Goal: Transaction & Acquisition: Book appointment/travel/reservation

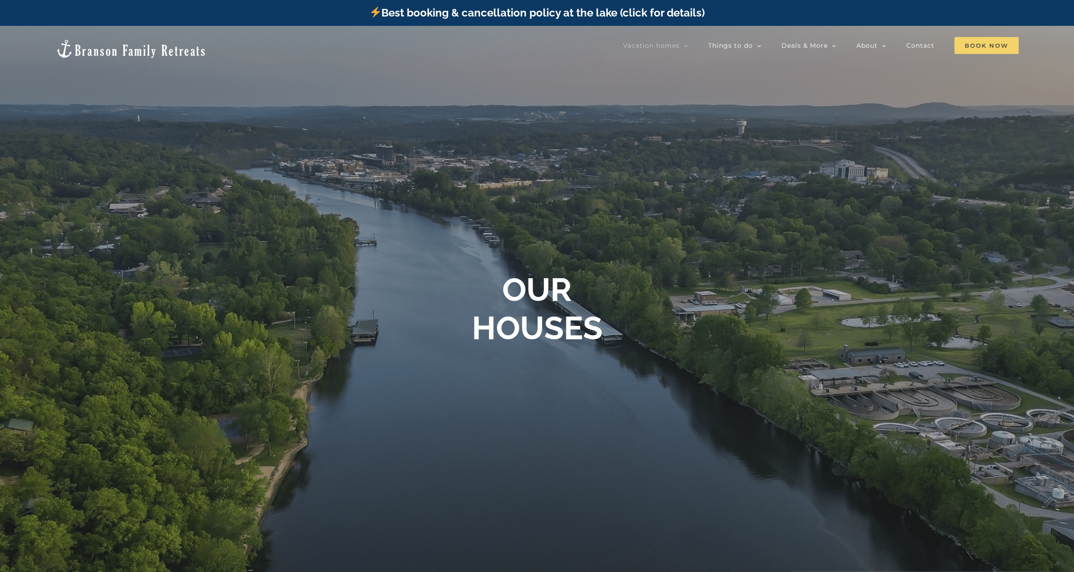
click at [973, 44] on span "Book Now" at bounding box center [986, 45] width 64 height 17
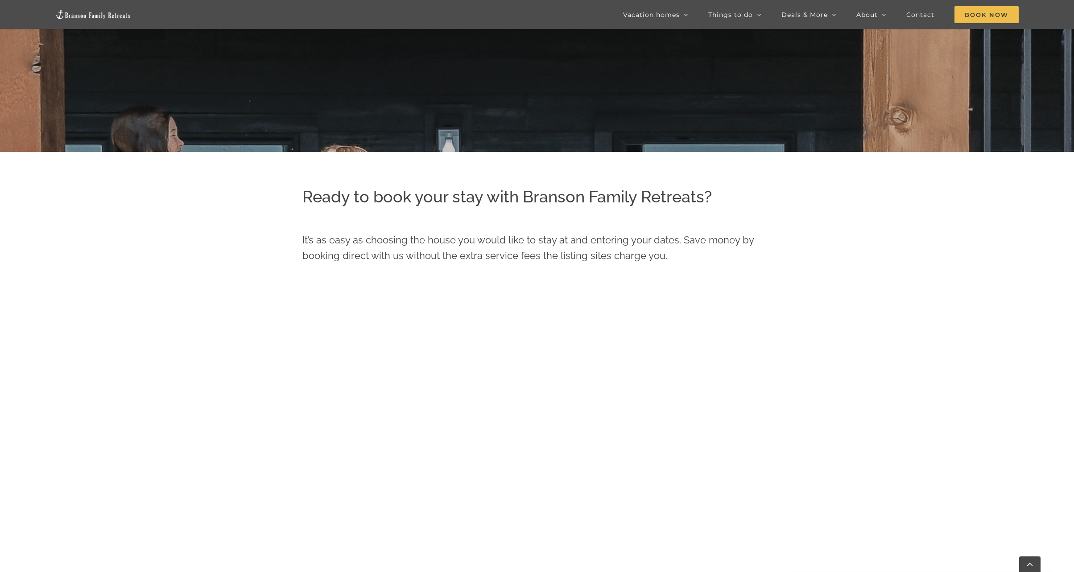
scroll to position [661, 0]
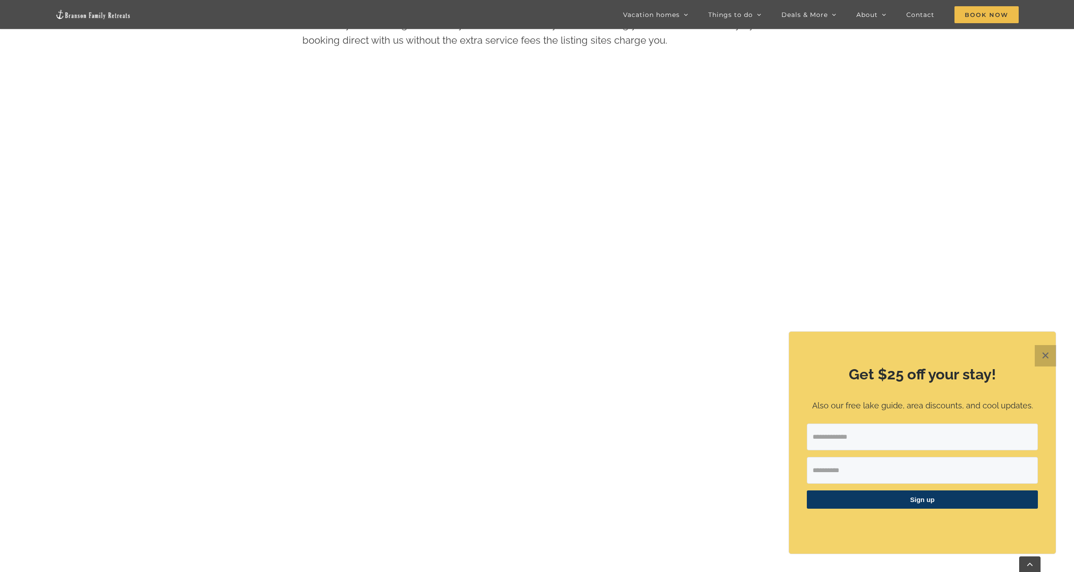
click at [1045, 349] on button "✕" at bounding box center [1045, 355] width 21 height 21
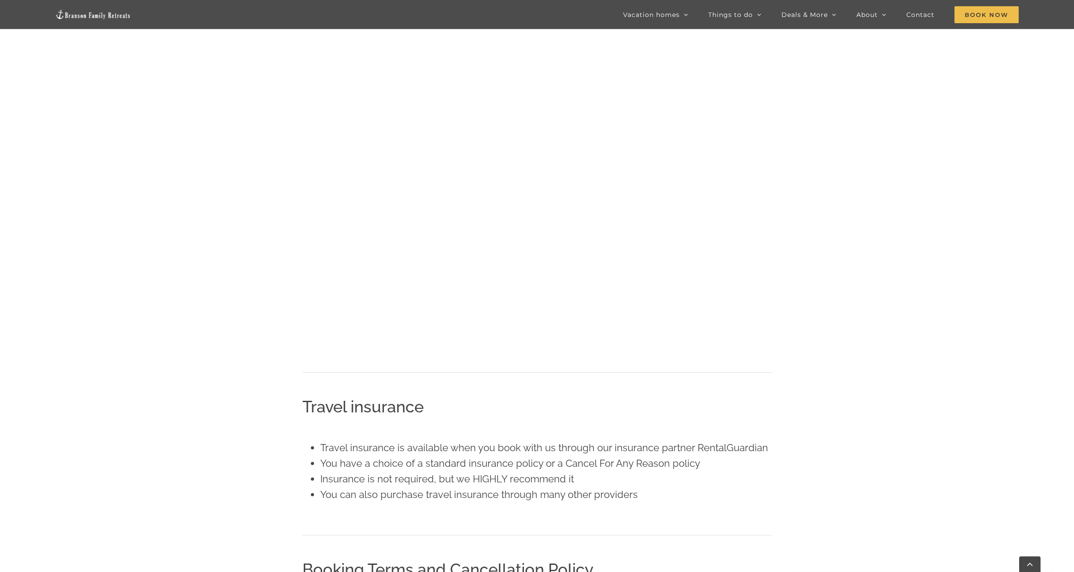
scroll to position [1152, 0]
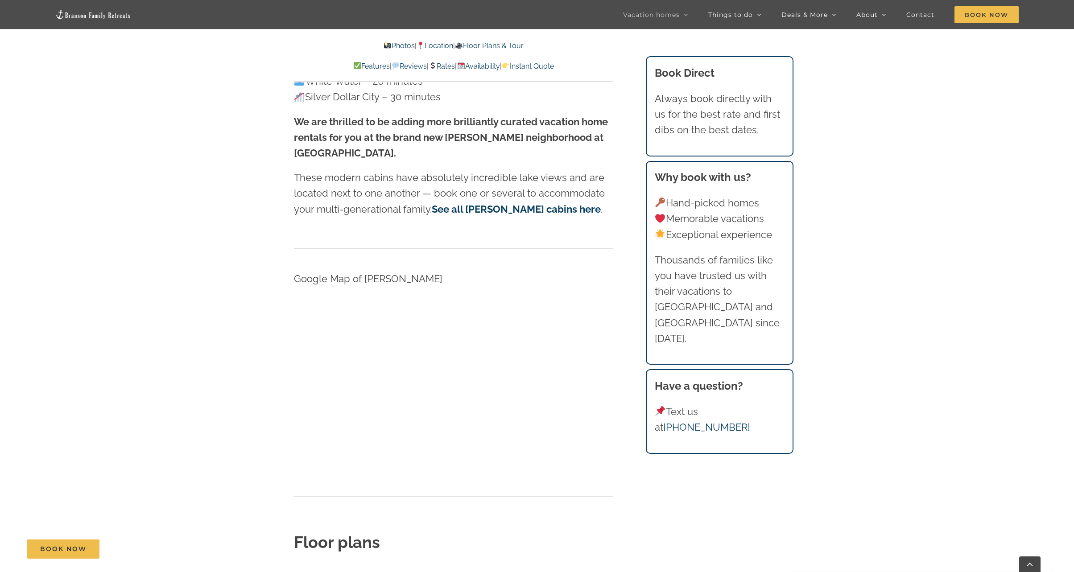
scroll to position [2854, 0]
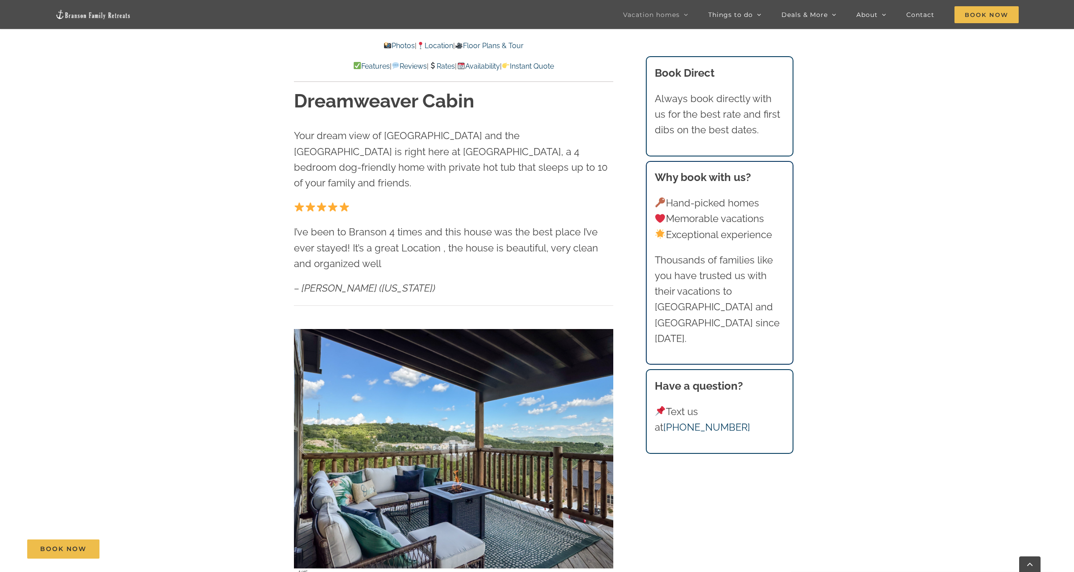
scroll to position [580, 0]
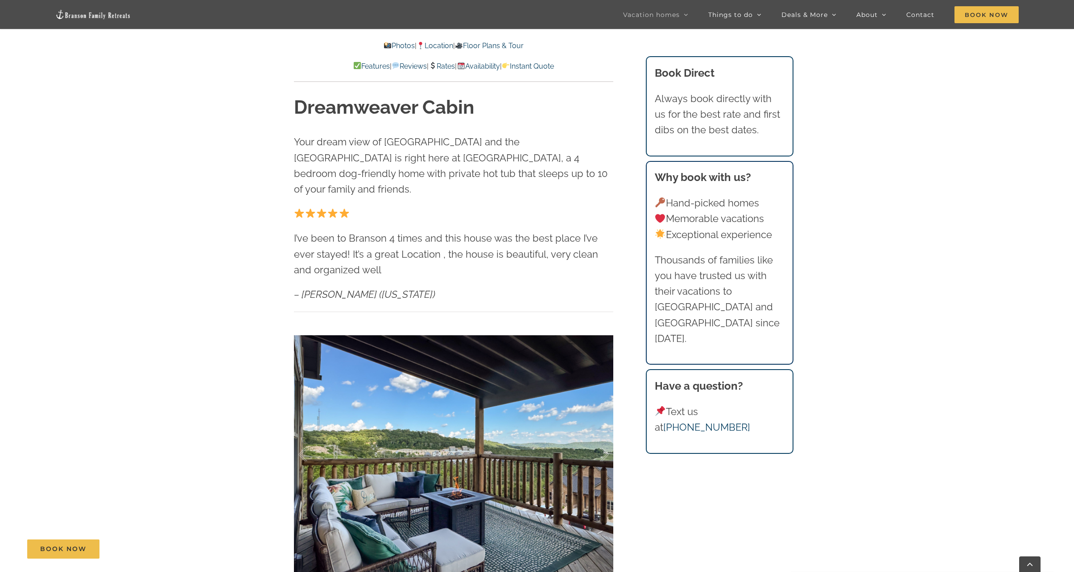
click at [438, 46] on link "Location" at bounding box center [435, 45] width 37 height 8
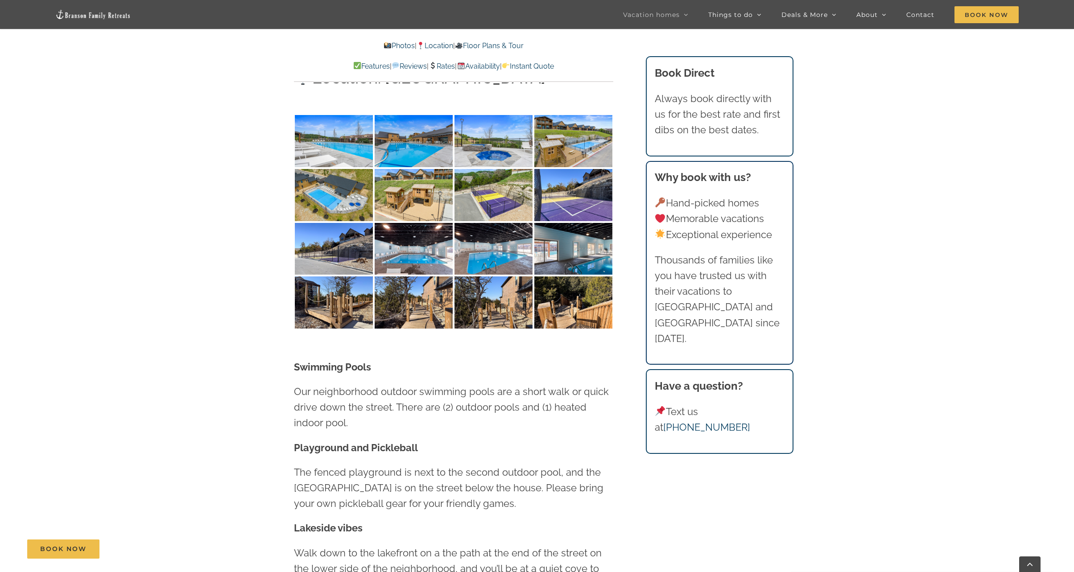
click at [427, 48] on link "Location" at bounding box center [435, 45] width 37 height 8
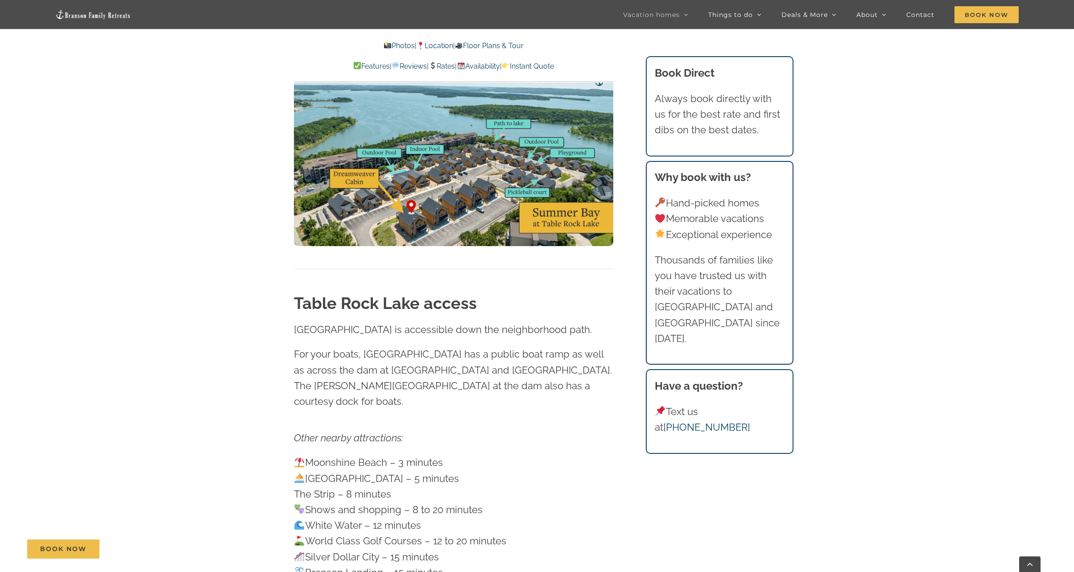
scroll to position [2541, 0]
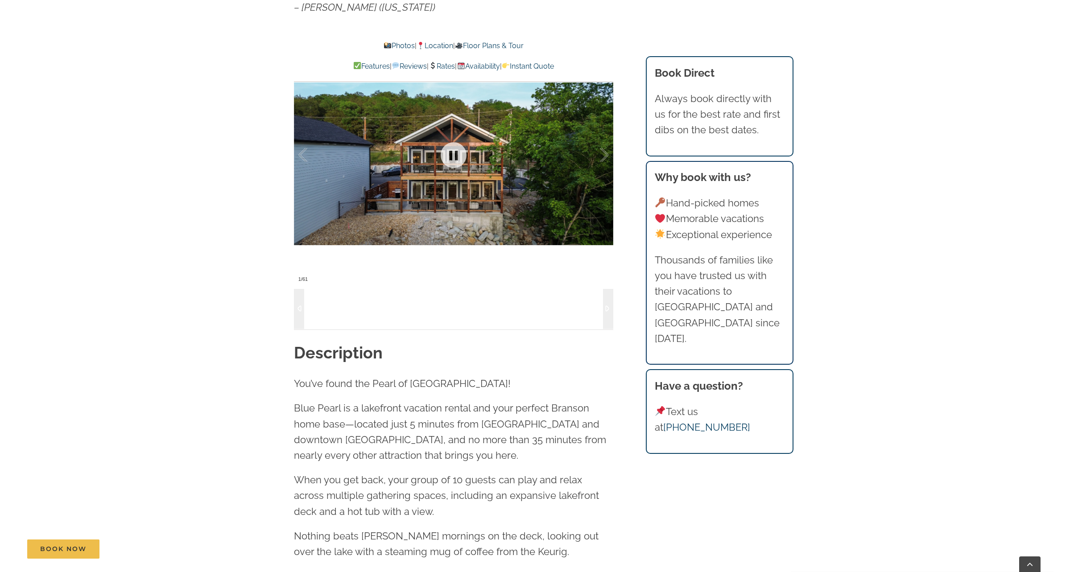
scroll to position [758, 0]
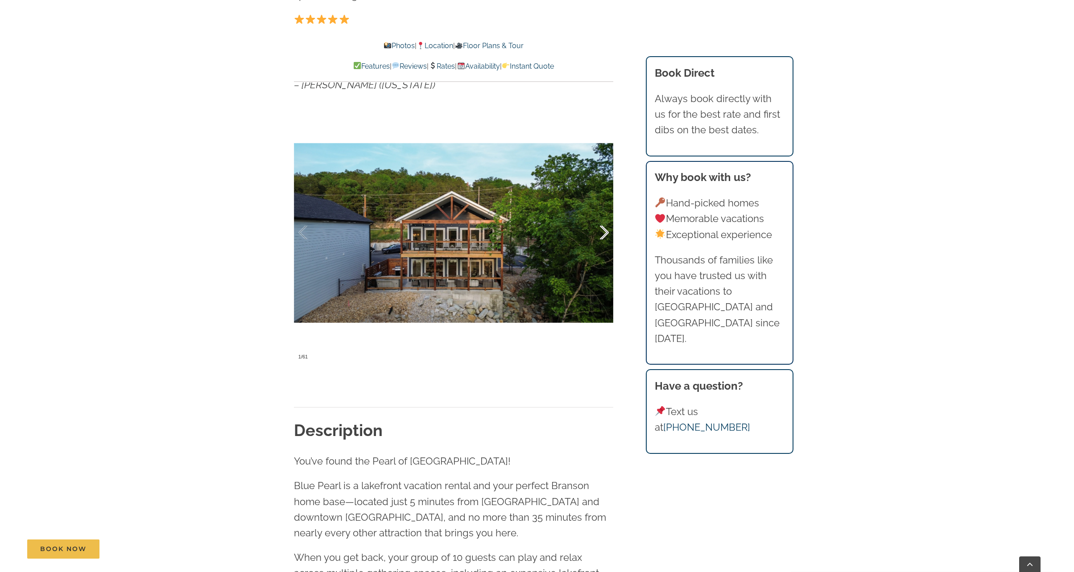
click at [602, 236] on div at bounding box center [595, 232] width 28 height 55
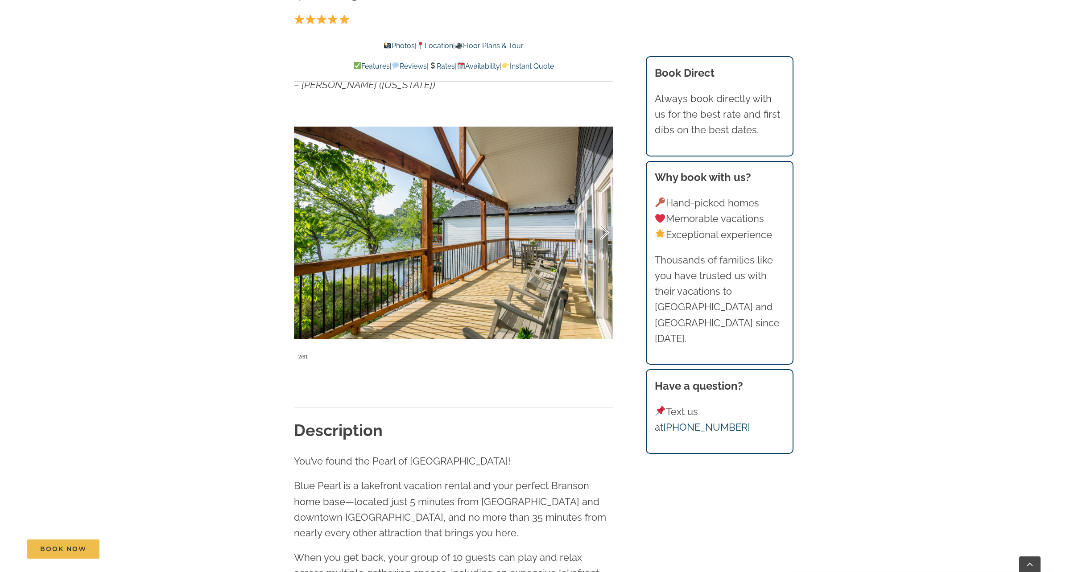
click at [602, 236] on div at bounding box center [595, 232] width 28 height 55
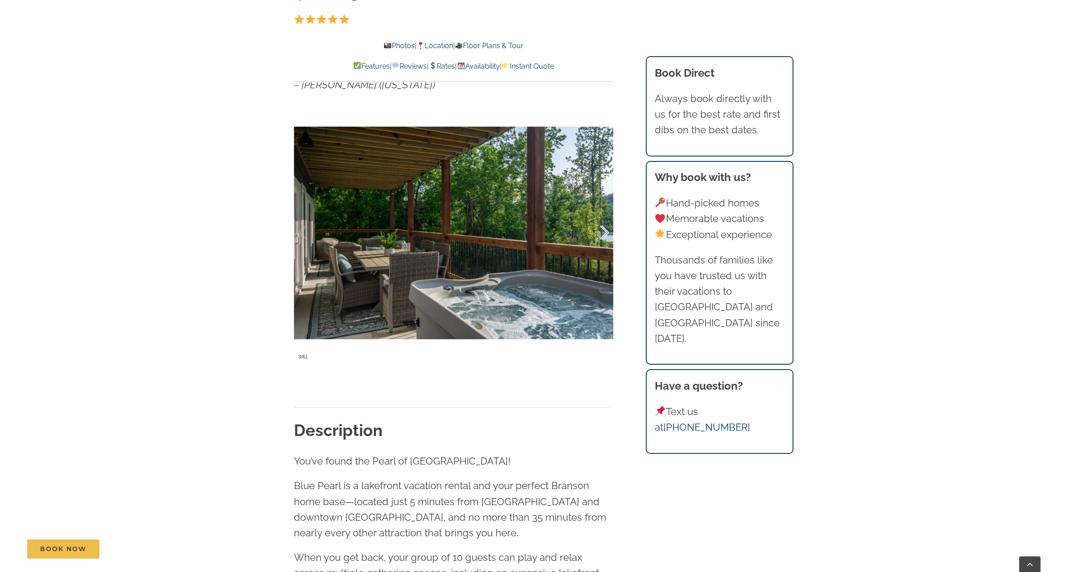
click at [602, 236] on div at bounding box center [595, 232] width 28 height 55
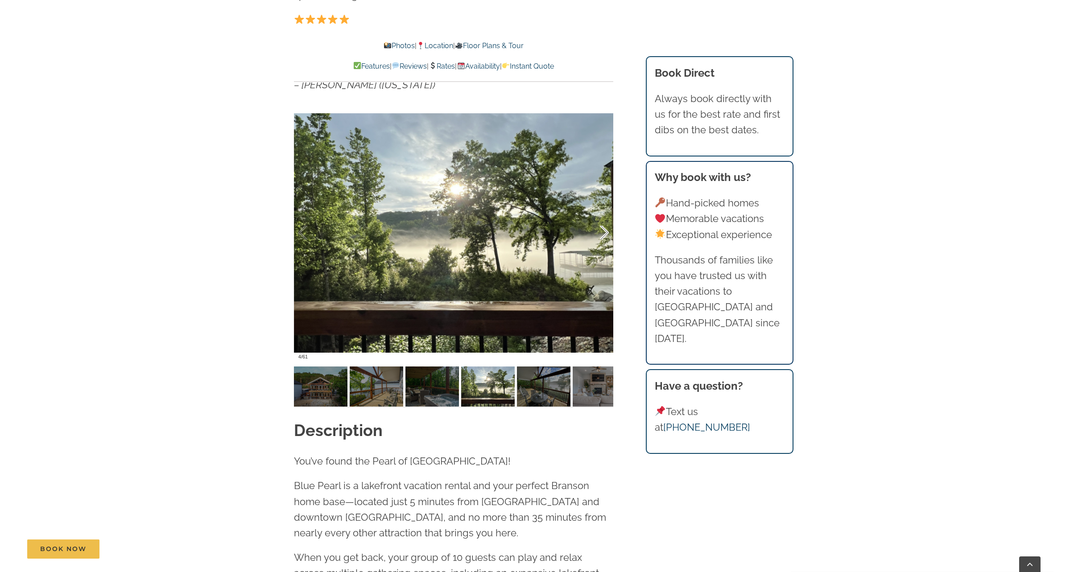
click at [602, 236] on div at bounding box center [595, 232] width 28 height 55
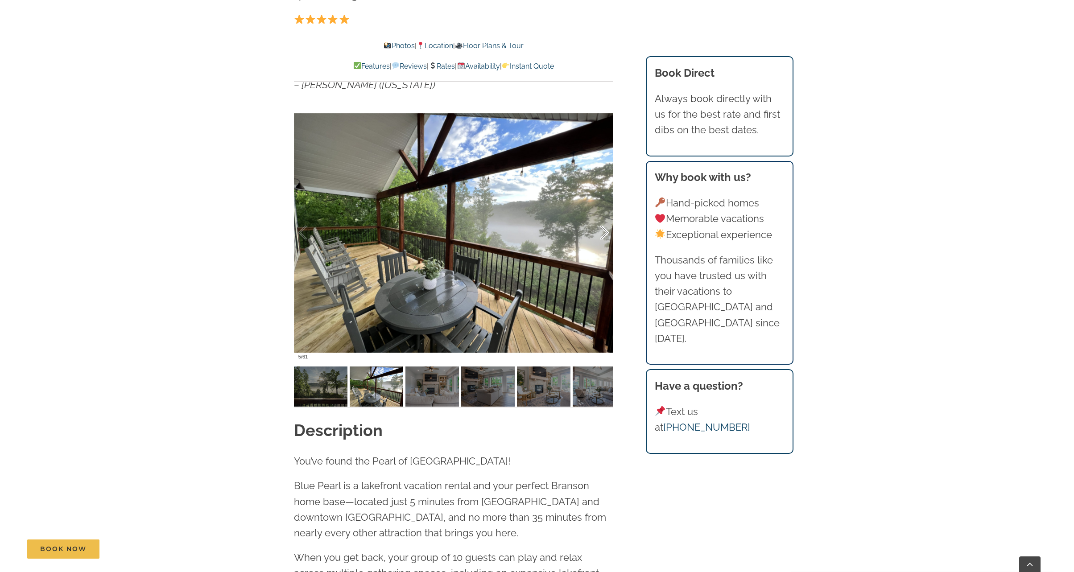
click at [602, 236] on div at bounding box center [595, 232] width 28 height 55
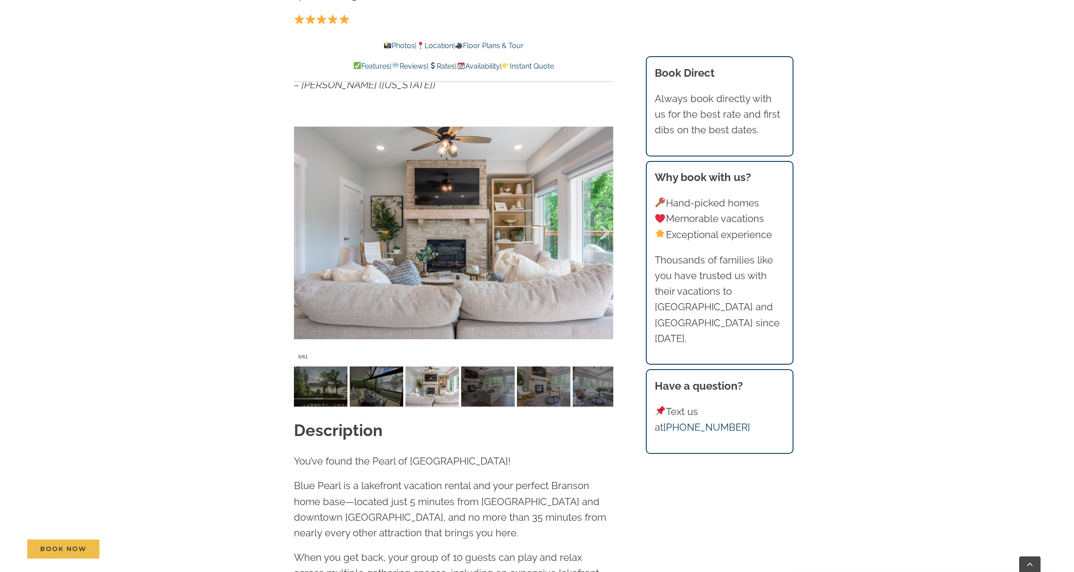
click at [602, 236] on div at bounding box center [595, 232] width 28 height 55
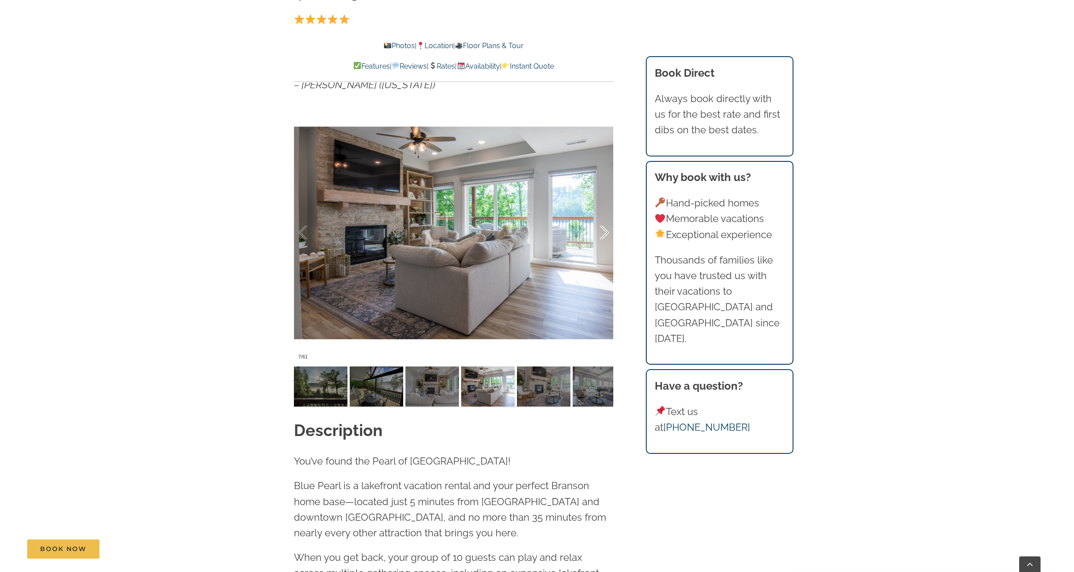
click at [602, 236] on div at bounding box center [595, 232] width 28 height 55
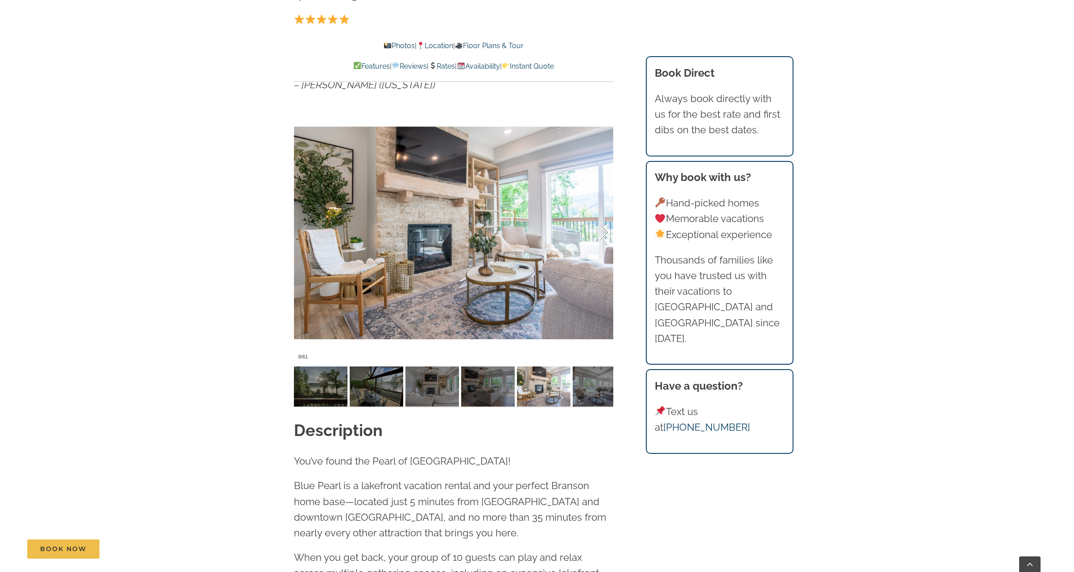
click at [602, 236] on div at bounding box center [595, 232] width 28 height 55
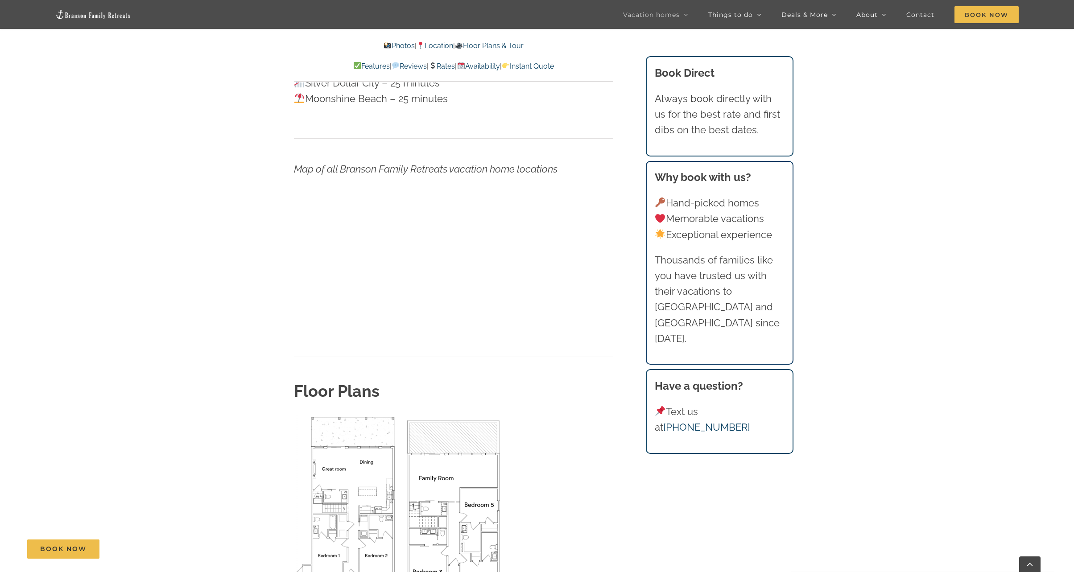
scroll to position [2908, 0]
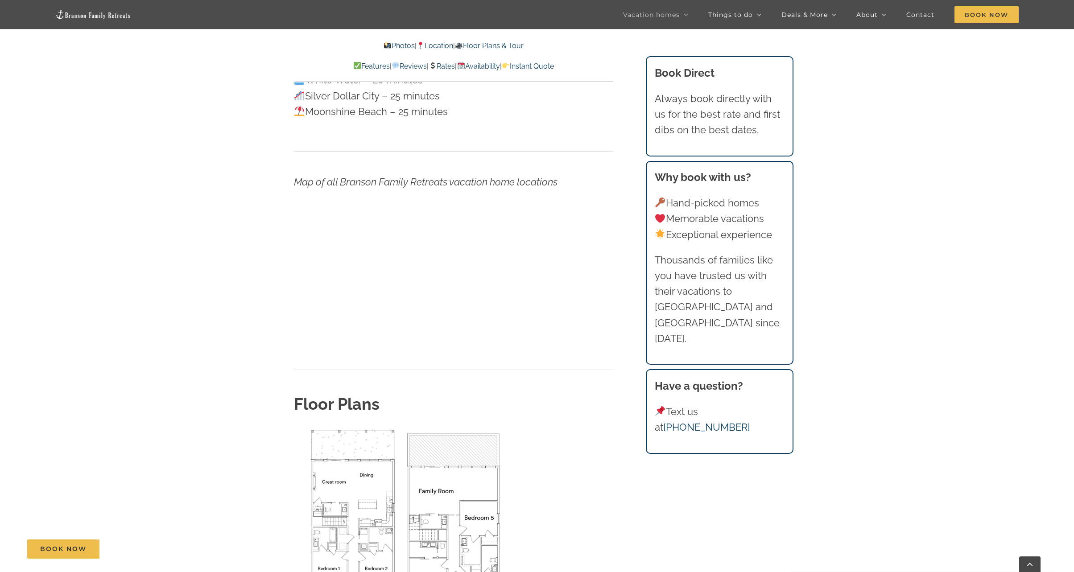
click at [604, 230] on p at bounding box center [453, 280] width 319 height 138
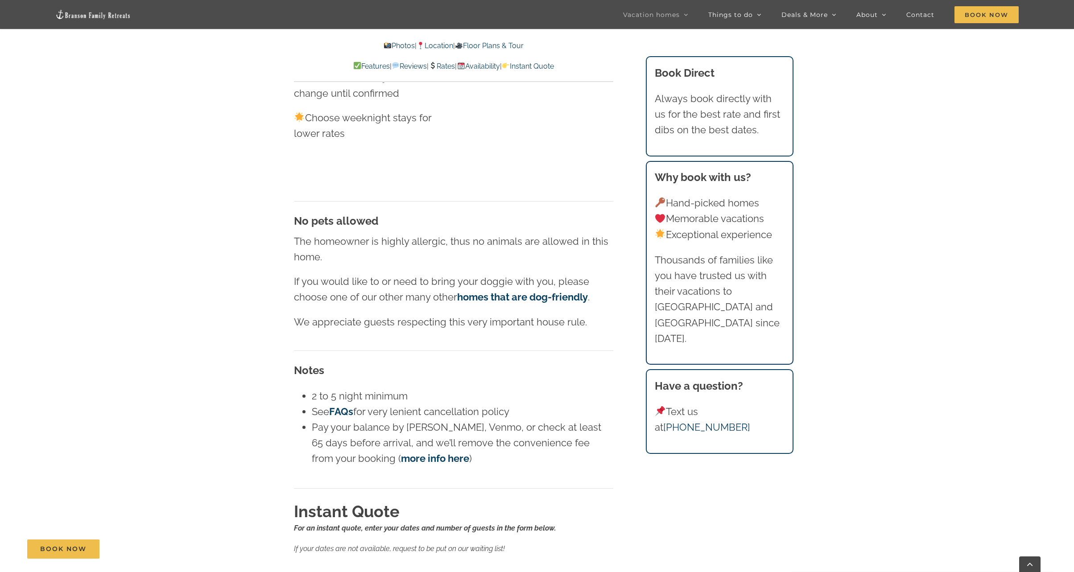
scroll to position [5486, 0]
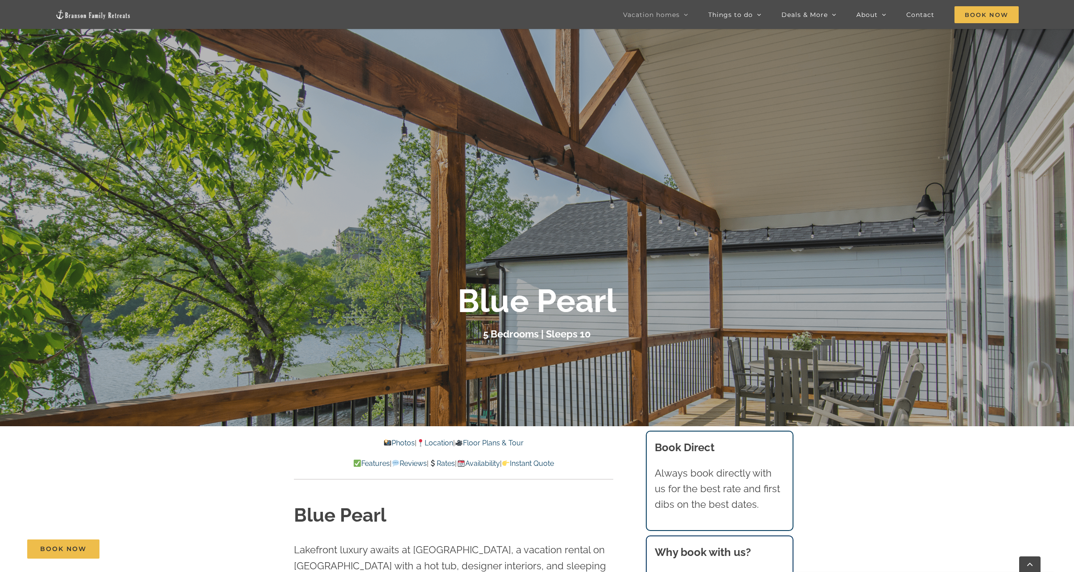
click at [444, 462] on link "Rates" at bounding box center [442, 463] width 26 height 8
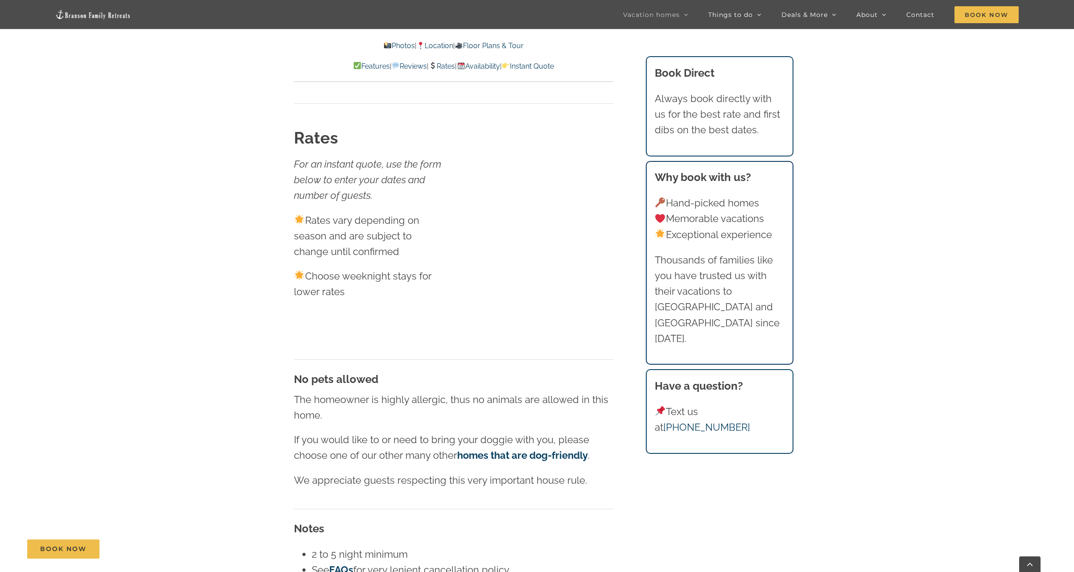
scroll to position [5322, 0]
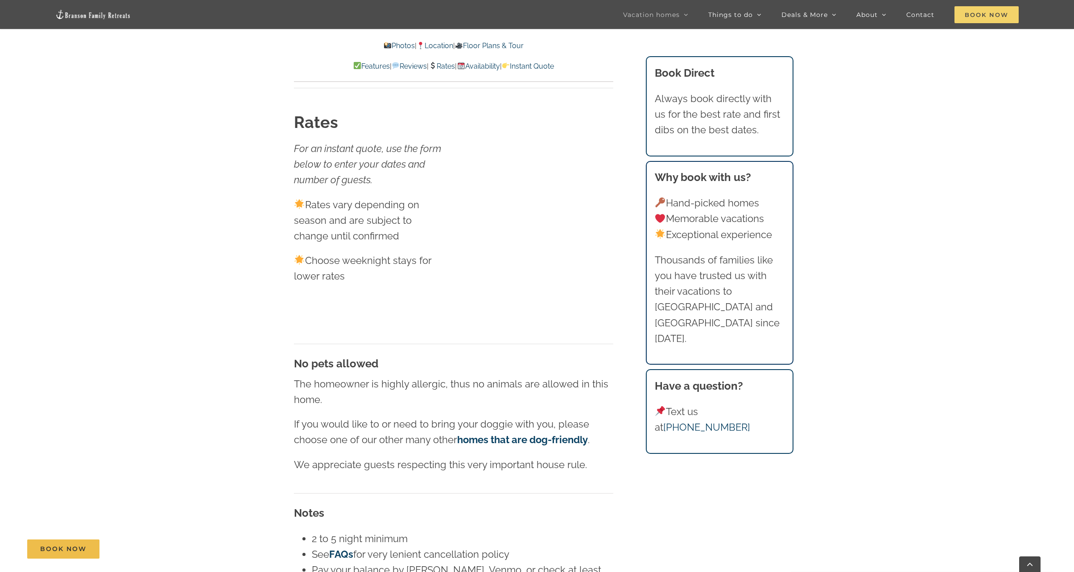
click at [970, 15] on span "Book Now" at bounding box center [986, 14] width 64 height 17
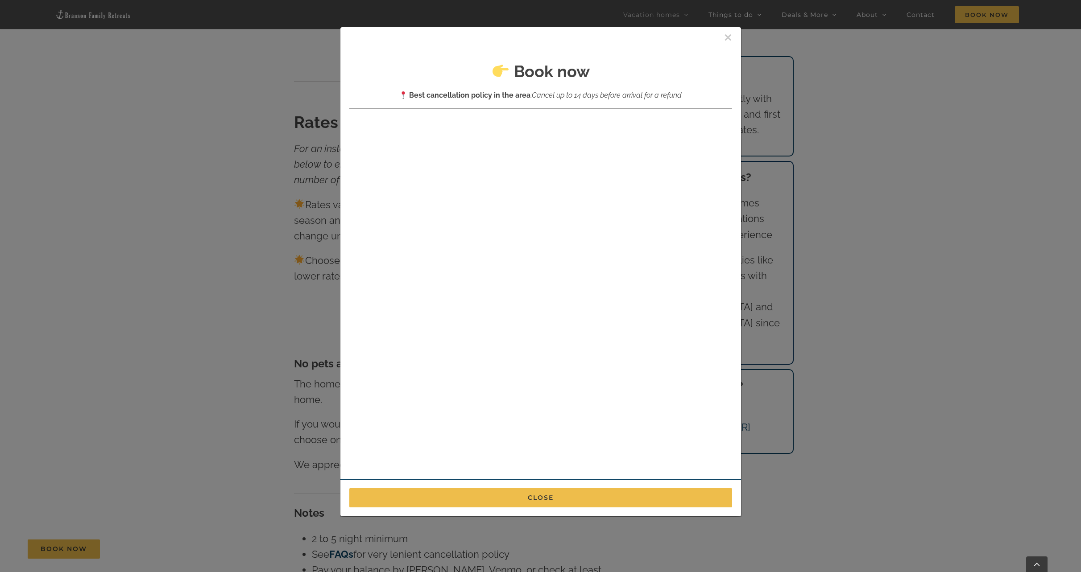
click at [725, 34] on button "×" at bounding box center [728, 37] width 8 height 13
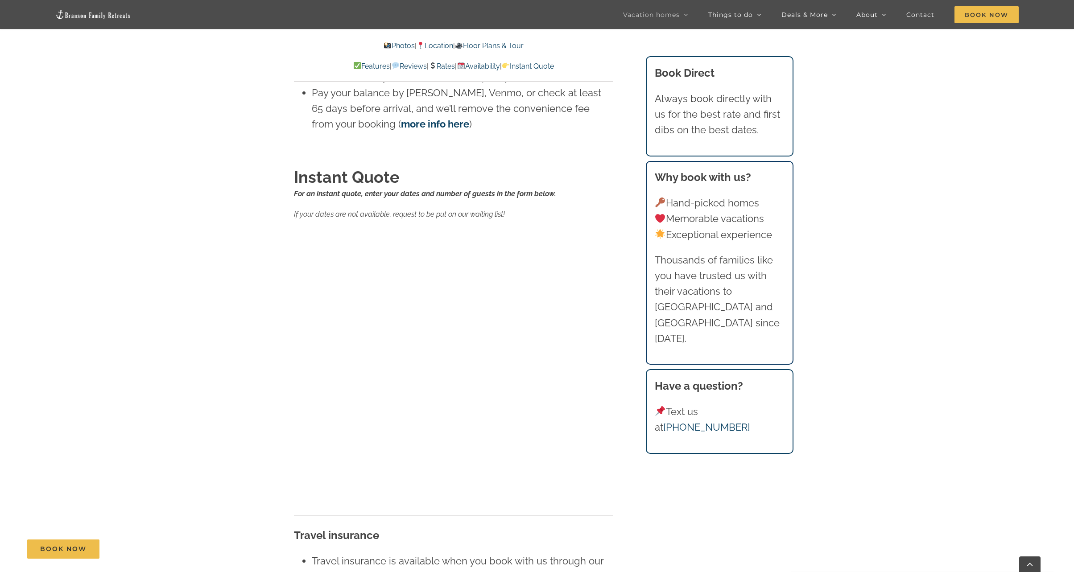
scroll to position [5812, 0]
